Goal: Find specific page/section: Find specific page/section

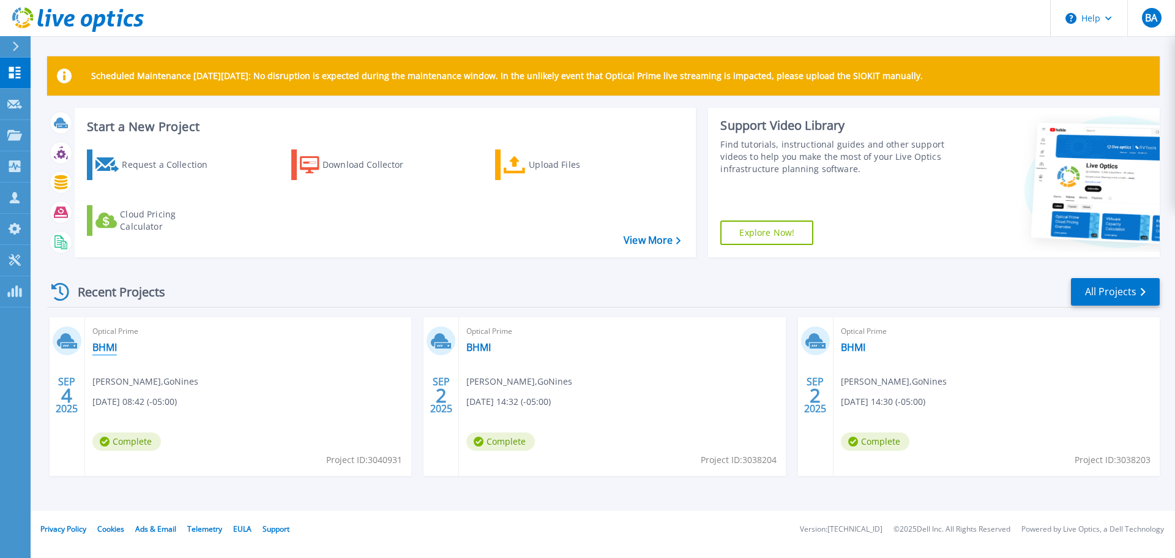
click at [101, 349] on link "BHMI" at bounding box center [104, 347] width 24 height 12
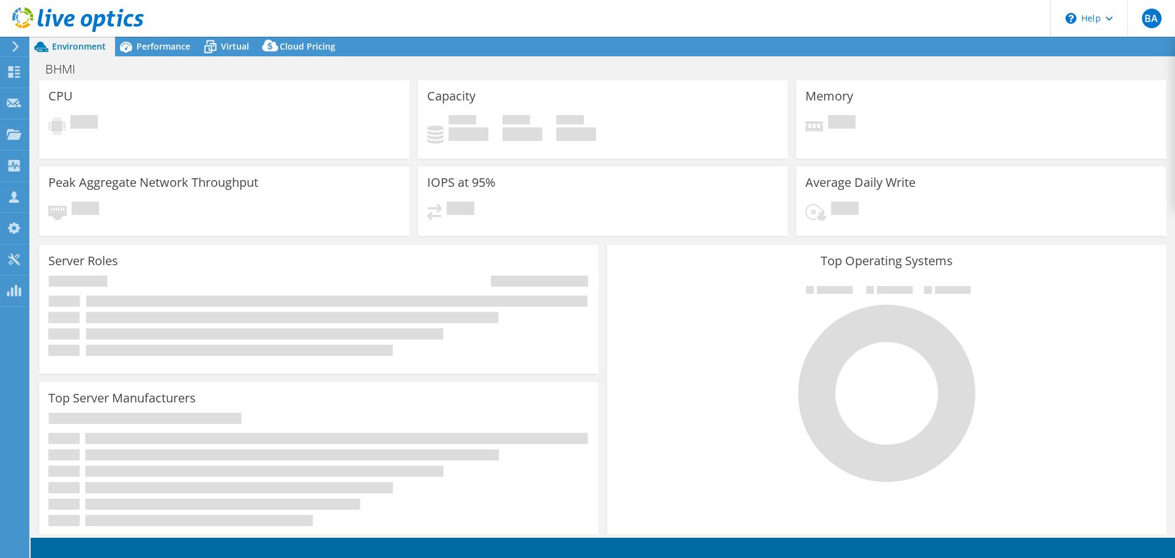
select select "USD"
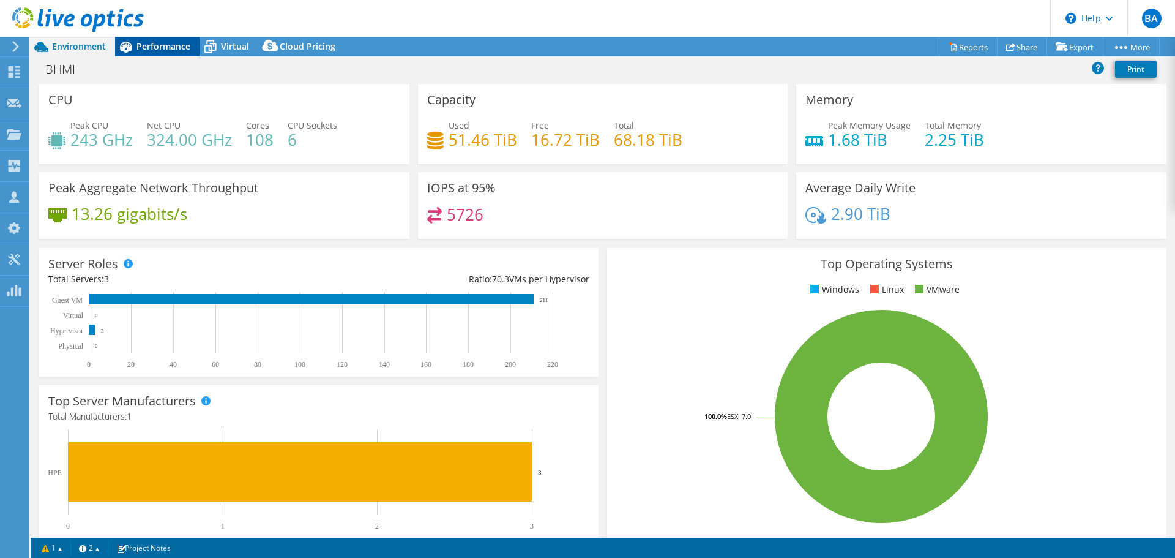
click at [156, 47] on span "Performance" at bounding box center [163, 46] width 54 height 12
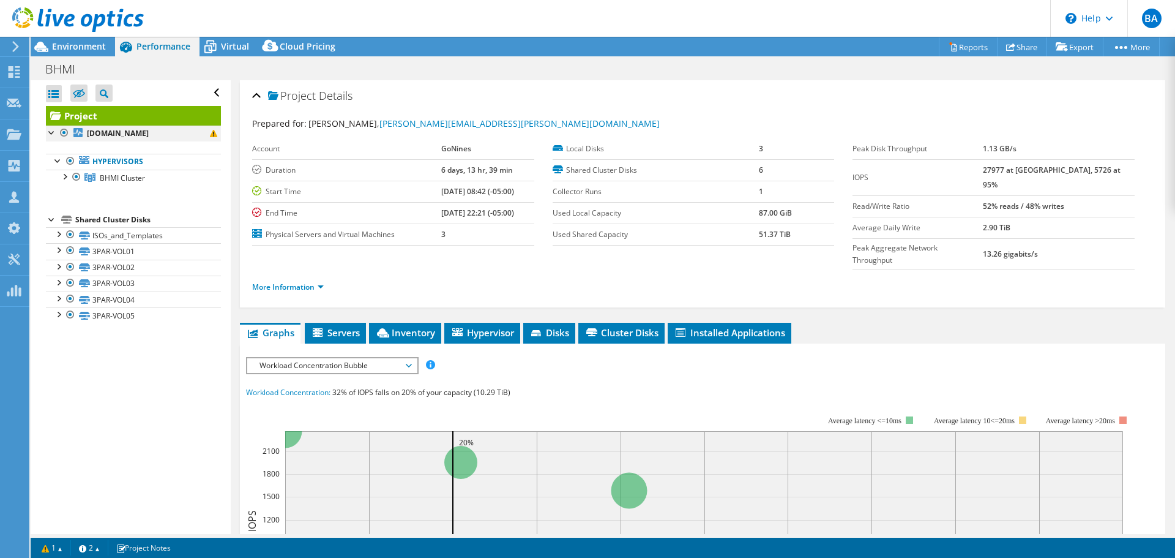
click at [53, 135] on div at bounding box center [52, 131] width 12 height 12
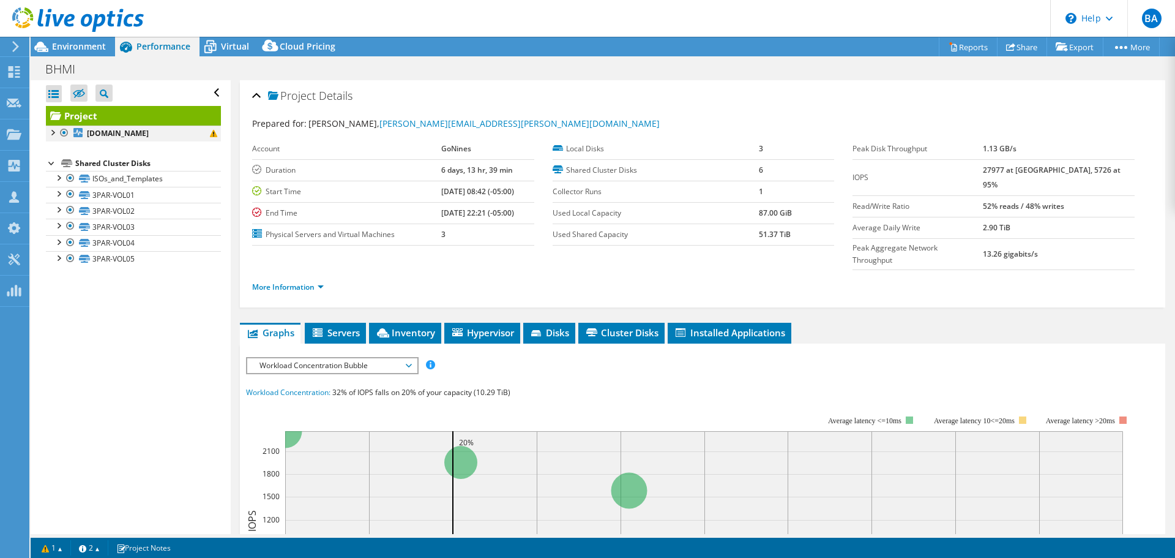
click at [50, 133] on div at bounding box center [52, 131] width 12 height 12
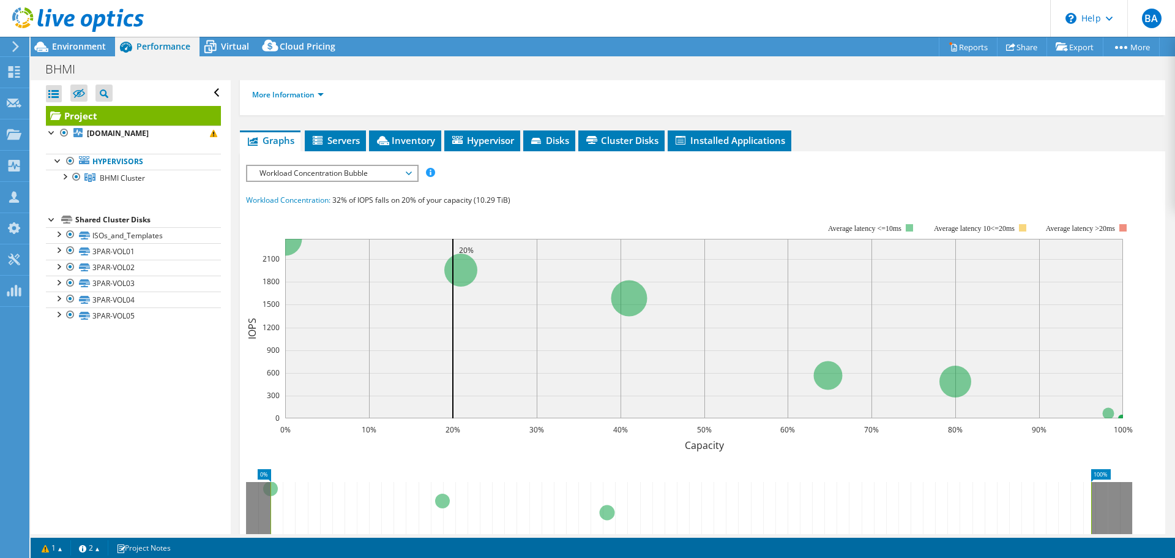
scroll to position [91, 0]
